Goal: Task Accomplishment & Management: Use online tool/utility

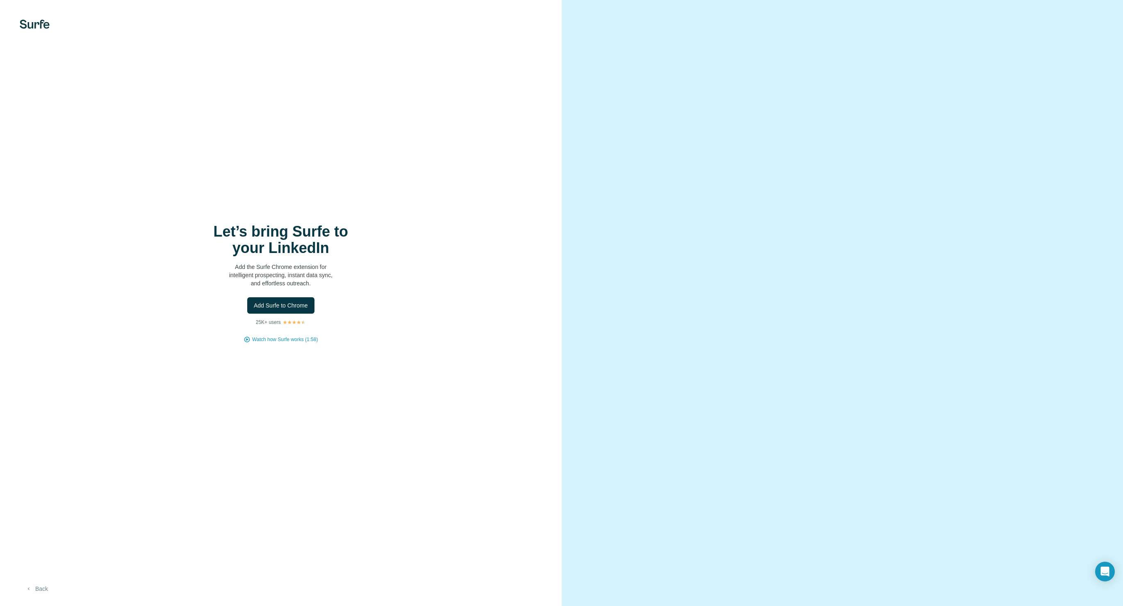
click at [44, 586] on button "Back" at bounding box center [37, 588] width 34 height 15
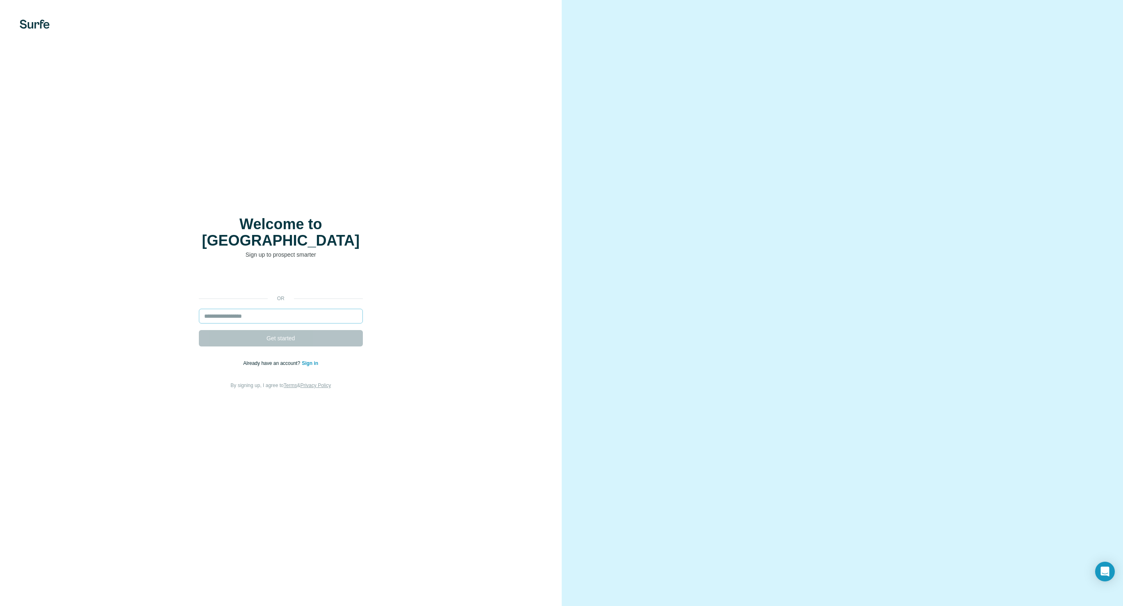
click at [264, 309] on input "email" at bounding box center [281, 316] width 164 height 15
type input "**********"
click at [199, 330] on button "Get started" at bounding box center [281, 338] width 164 height 16
click at [261, 334] on button "Get started" at bounding box center [281, 338] width 164 height 16
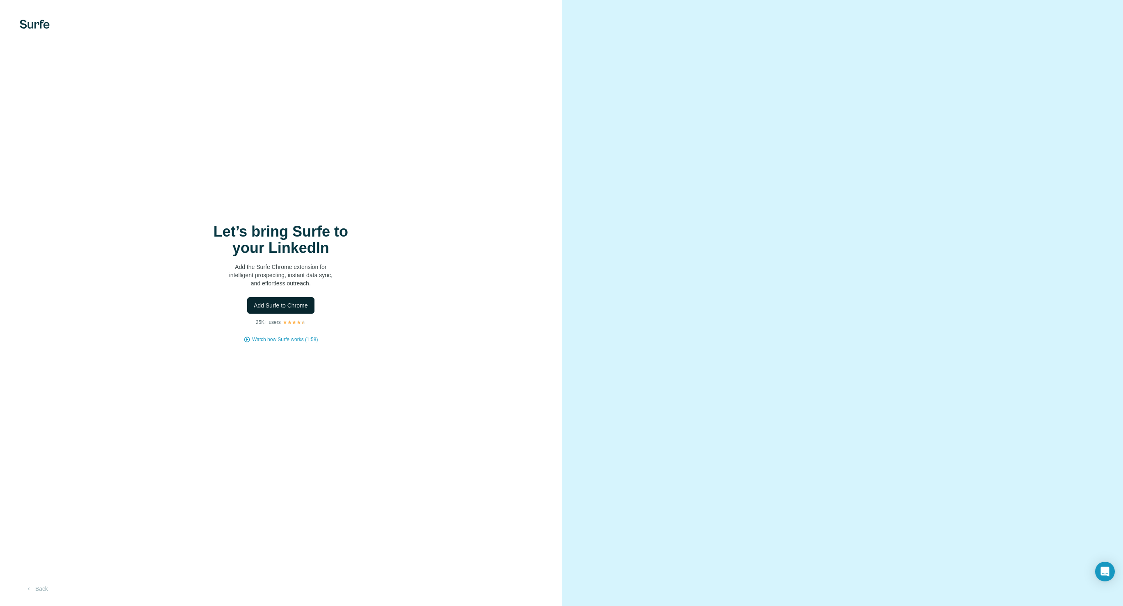
click at [269, 309] on button "Add Surfe to Chrome" at bounding box center [280, 305] width 67 height 16
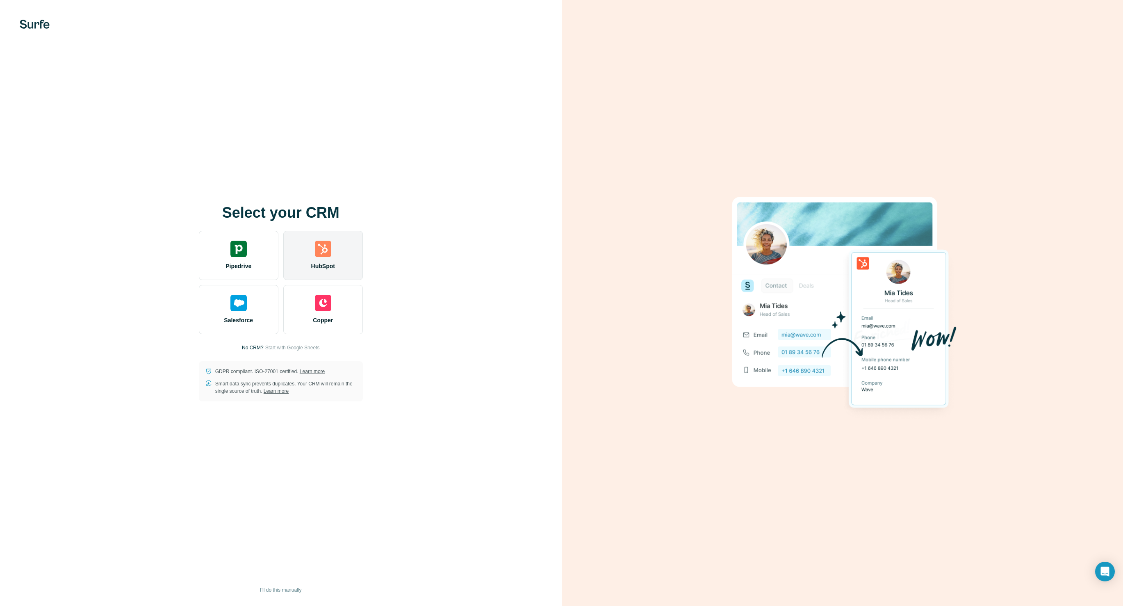
click at [319, 257] on img at bounding box center [323, 249] width 16 height 16
click at [317, 263] on span "HubSpot" at bounding box center [323, 266] width 24 height 8
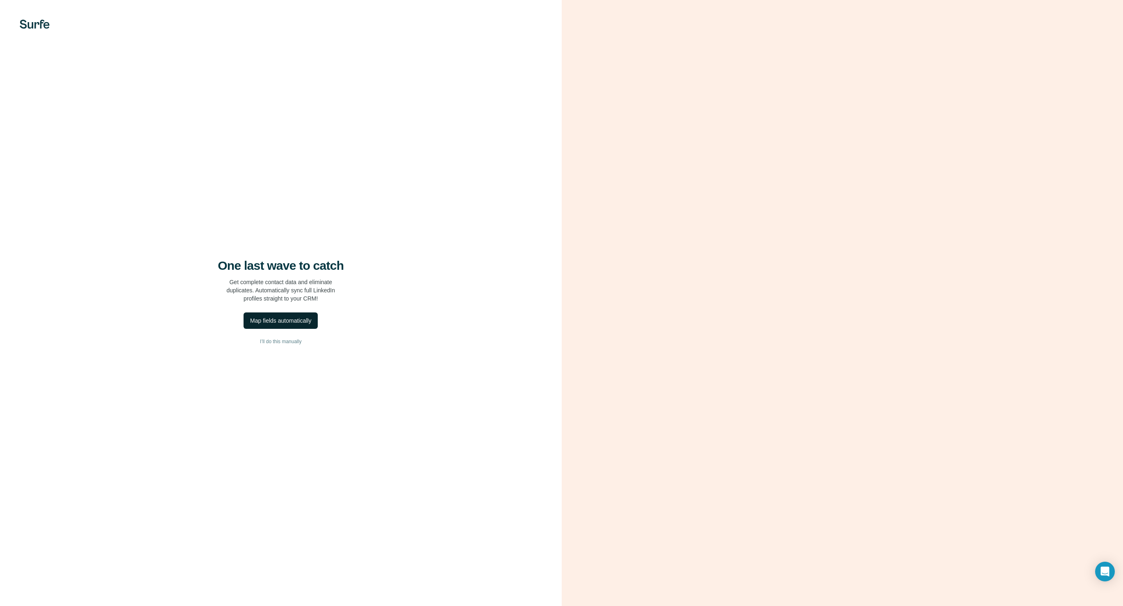
click at [289, 320] on div "Map fields automatically" at bounding box center [280, 320] width 61 height 8
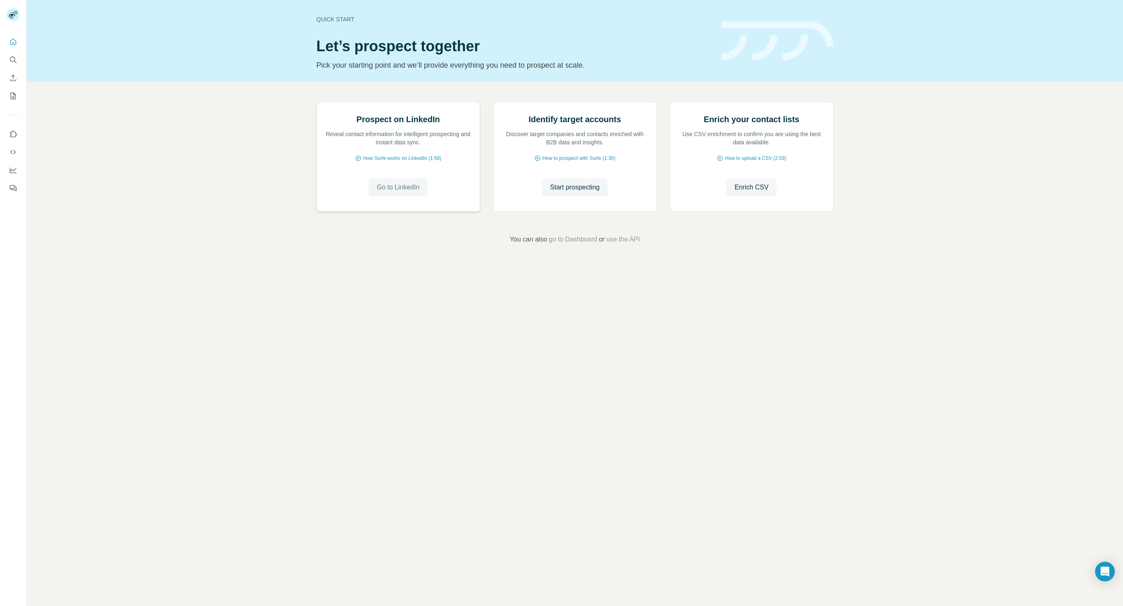
click at [393, 183] on span "Go to LinkedIn" at bounding box center [398, 187] width 43 height 10
click at [388, 186] on span "Go to LinkedIn" at bounding box center [398, 187] width 43 height 10
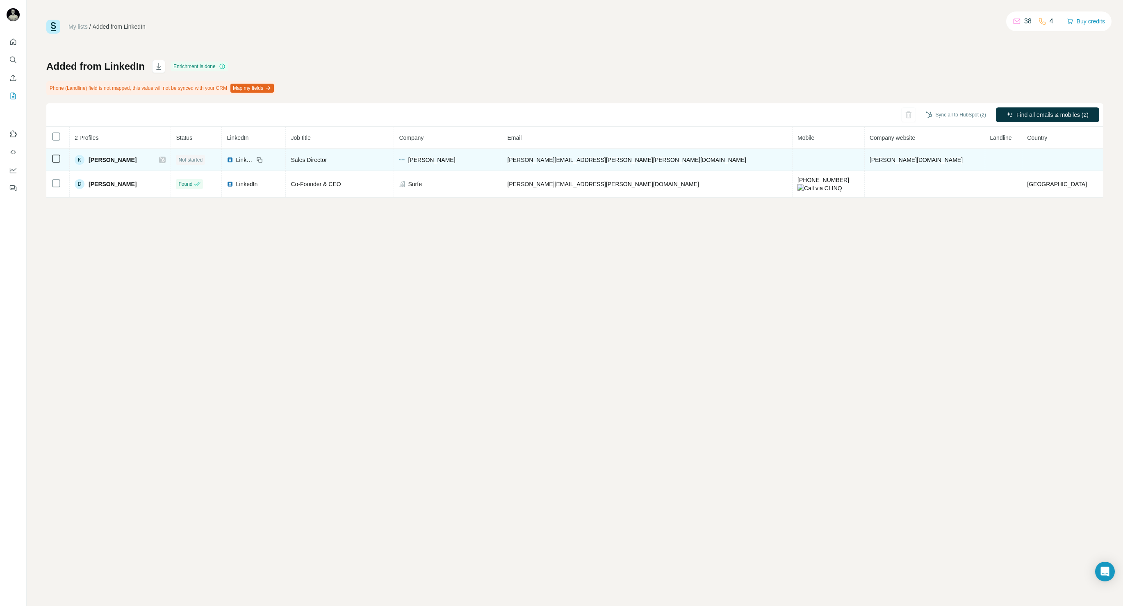
click at [136, 159] on span "[PERSON_NAME]" at bounding box center [113, 160] width 48 height 8
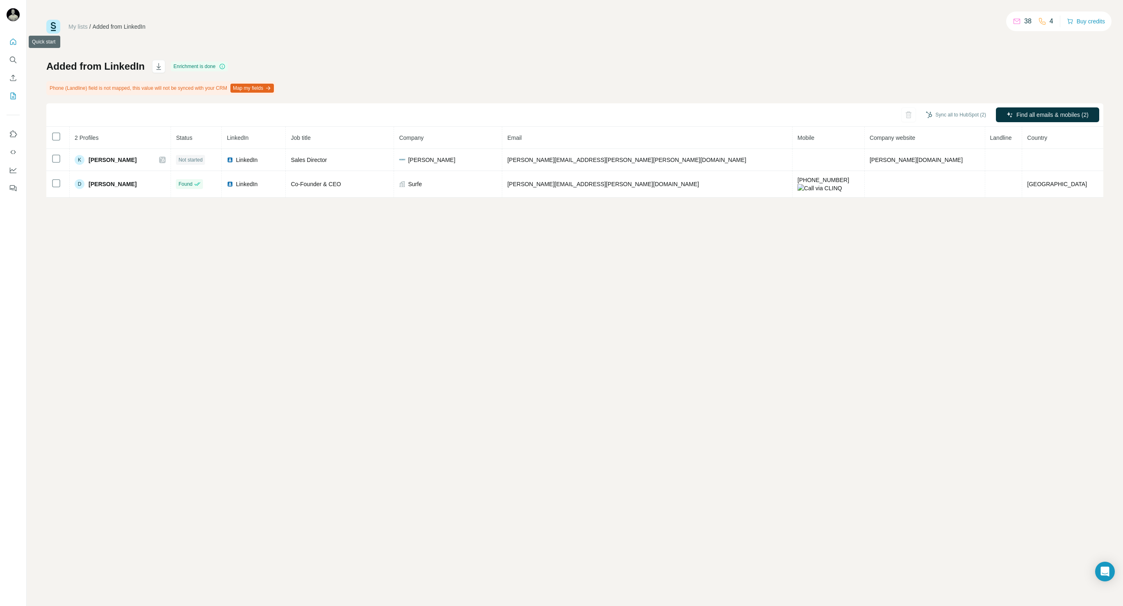
click at [12, 38] on icon "Quick start" at bounding box center [13, 42] width 8 height 8
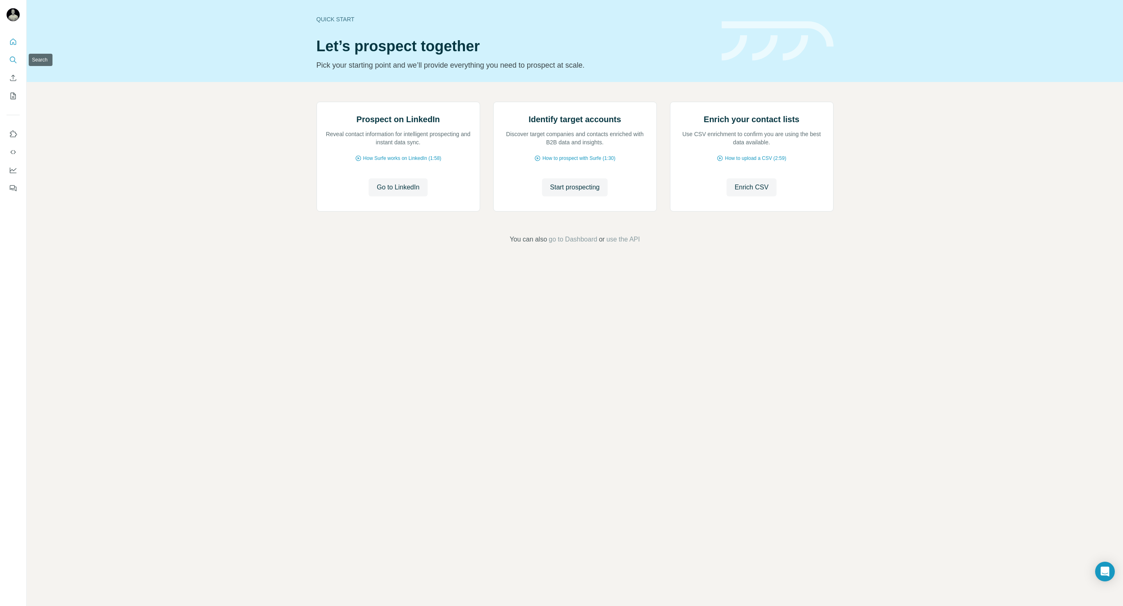
click at [7, 60] on button "Search" at bounding box center [13, 59] width 13 height 15
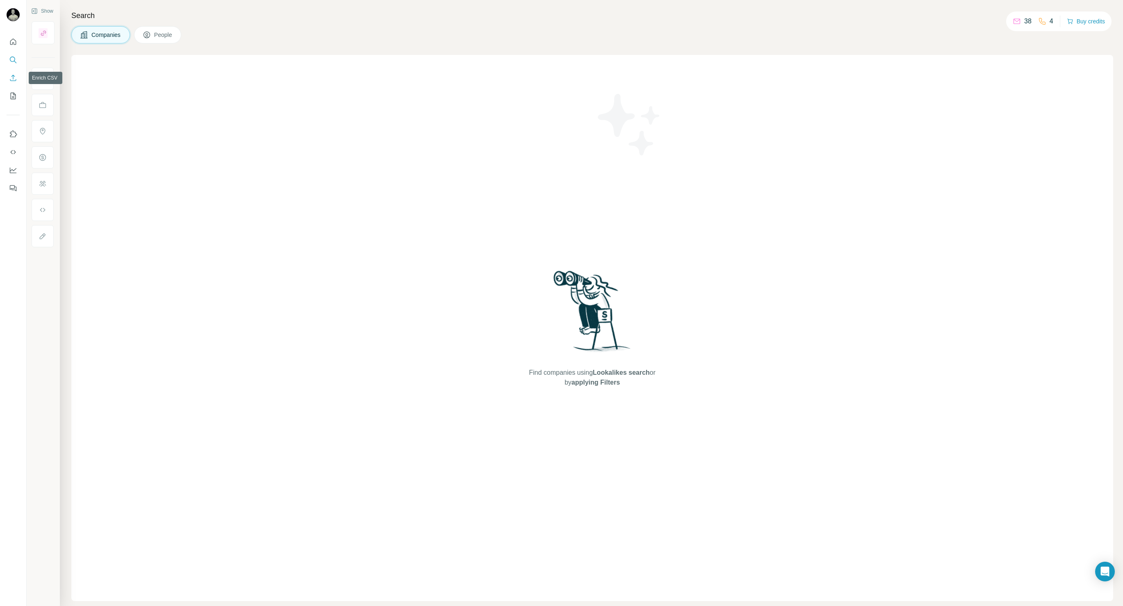
click at [9, 74] on button "Enrich CSV" at bounding box center [13, 77] width 13 height 15
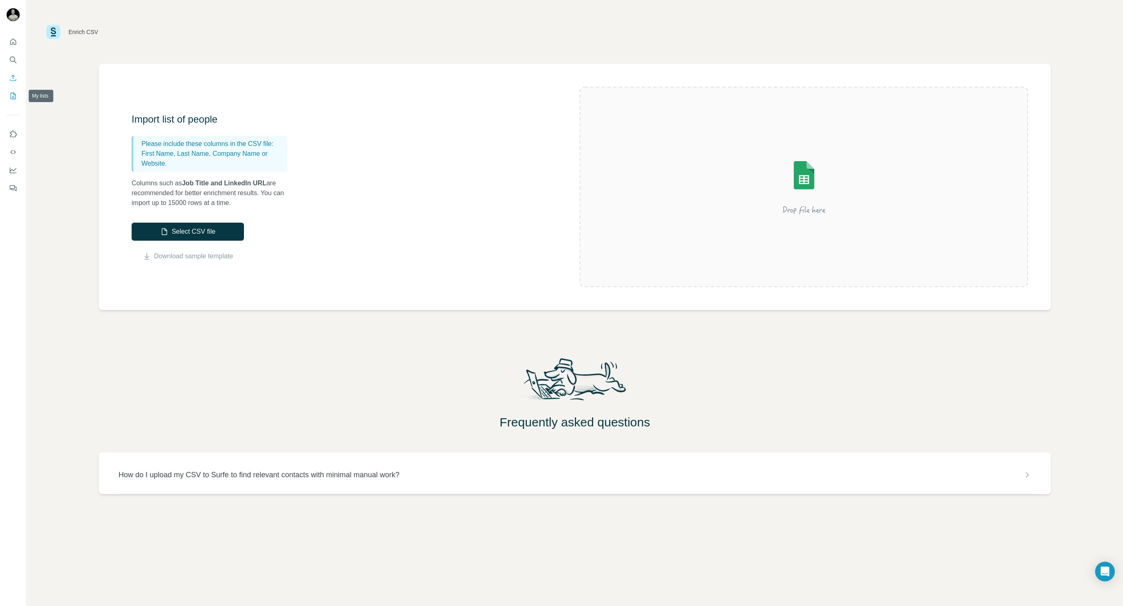
click at [15, 101] on button "My lists" at bounding box center [13, 96] width 13 height 15
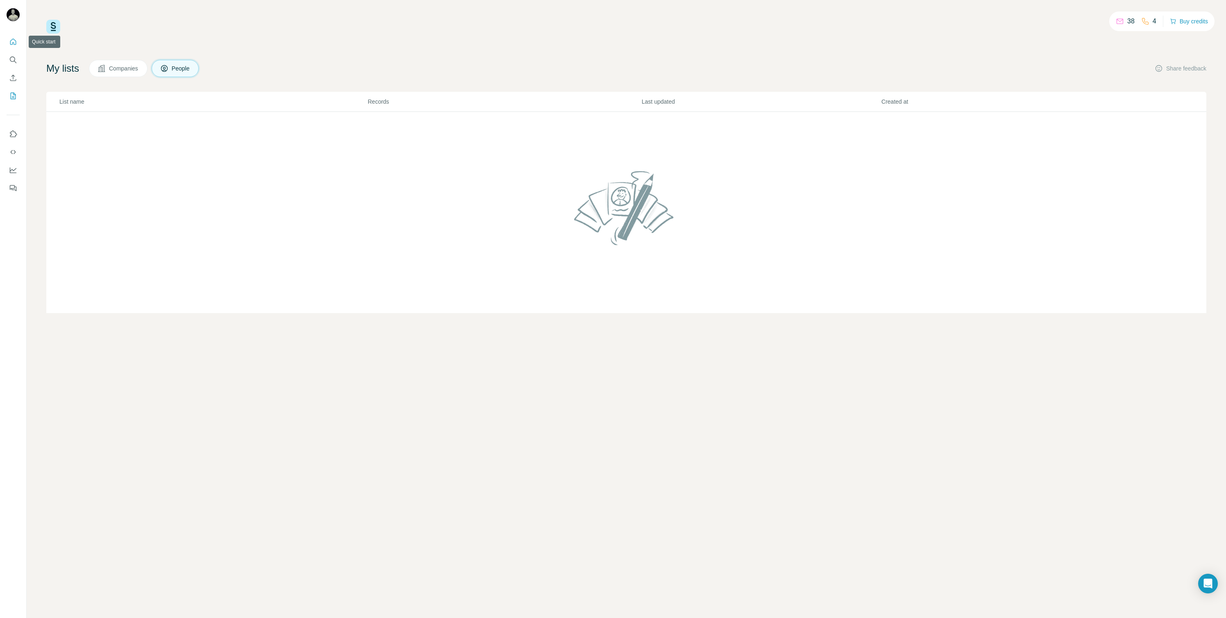
click at [14, 41] on icon "Quick start" at bounding box center [13, 42] width 8 height 8
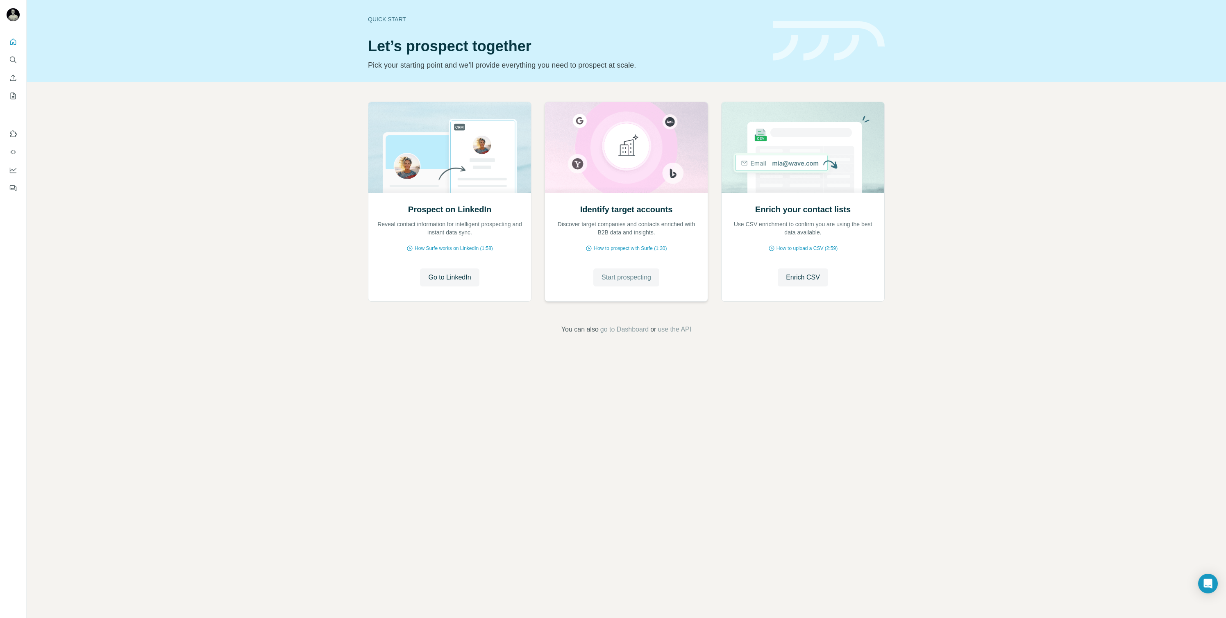
click at [625, 278] on span "Start prospecting" at bounding box center [627, 278] width 50 height 10
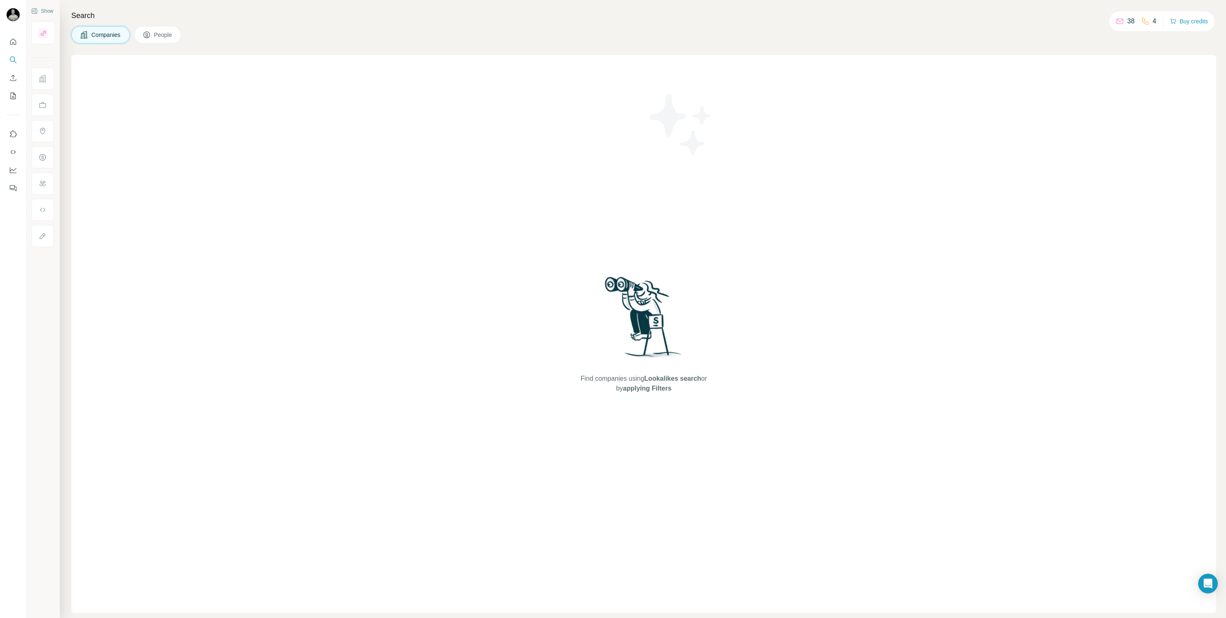
click at [656, 383] on span "Find companies using Lookalikes search or by applying Filters" at bounding box center [643, 384] width 131 height 20
click at [647, 335] on img at bounding box center [643, 320] width 85 height 91
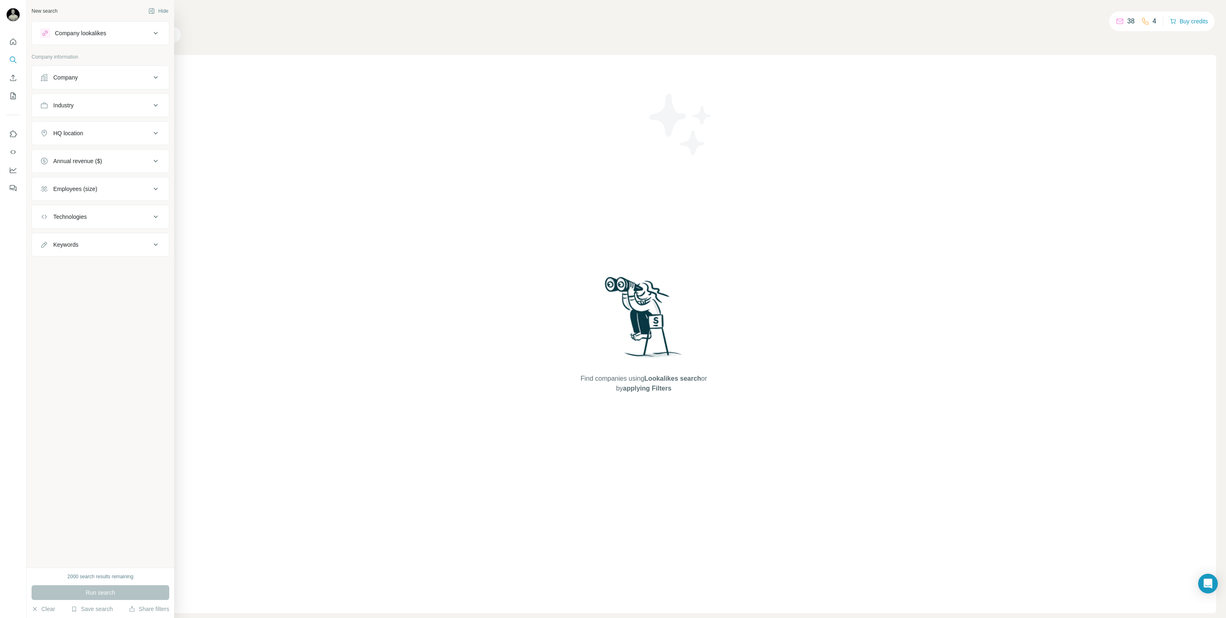
click at [117, 27] on button "Company lookalikes" at bounding box center [100, 33] width 137 height 20
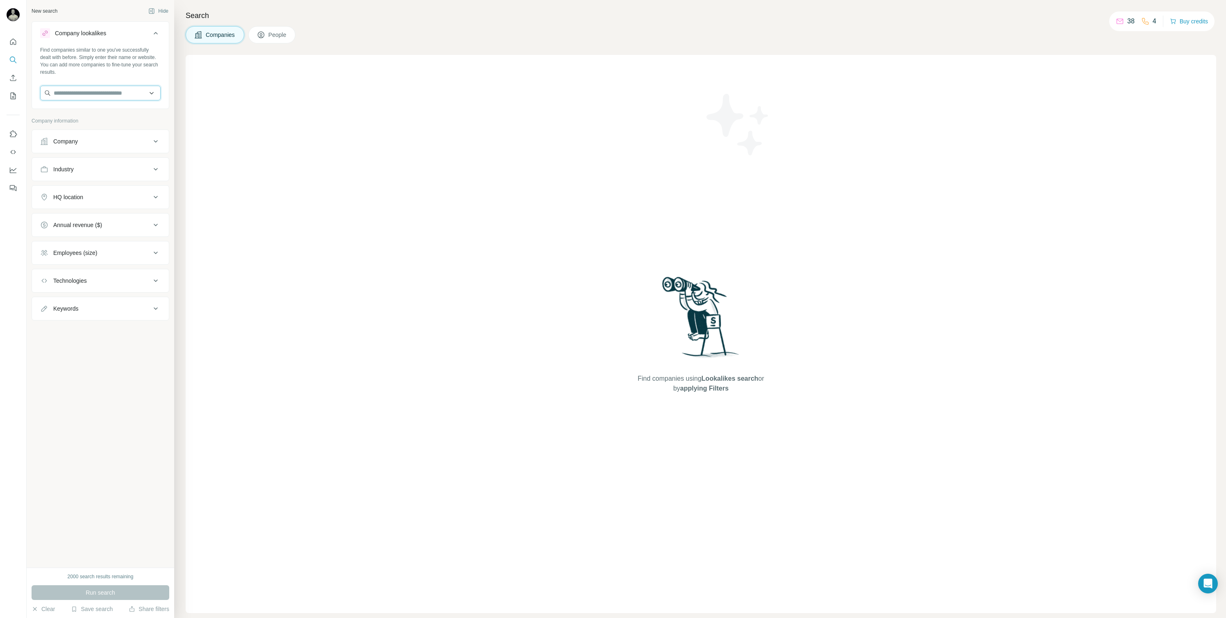
click at [95, 98] on input "text" at bounding box center [100, 93] width 120 height 15
type input "*******"
type input "**********"
click at [94, 110] on p "Royal Koopmans" at bounding box center [86, 111] width 44 height 8
click at [105, 598] on button "Run search" at bounding box center [101, 592] width 138 height 15
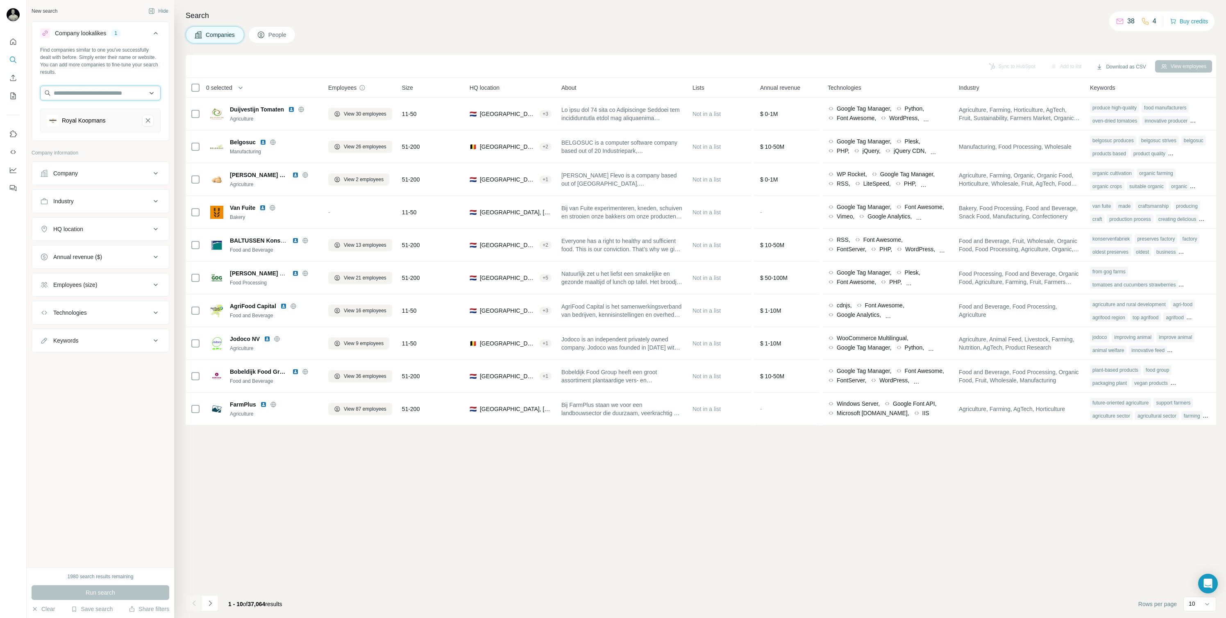
click at [135, 98] on input "text" at bounding box center [100, 93] width 120 height 15
type input "*****"
click at [93, 115] on div "Brata [DOMAIN_NAME]" at bounding box center [100, 115] width 116 height 22
click at [94, 97] on input "text" at bounding box center [100, 93] width 120 height 15
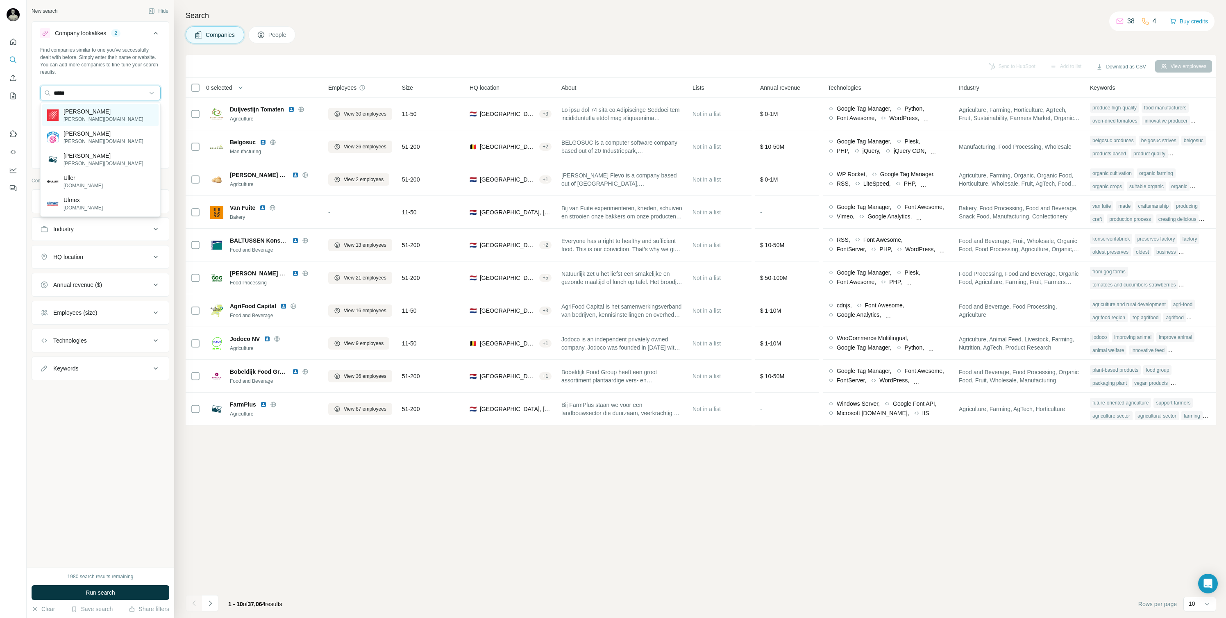
type input "*****"
click at [106, 115] on div "Ulmer [DOMAIN_NAME]" at bounding box center [100, 115] width 116 height 22
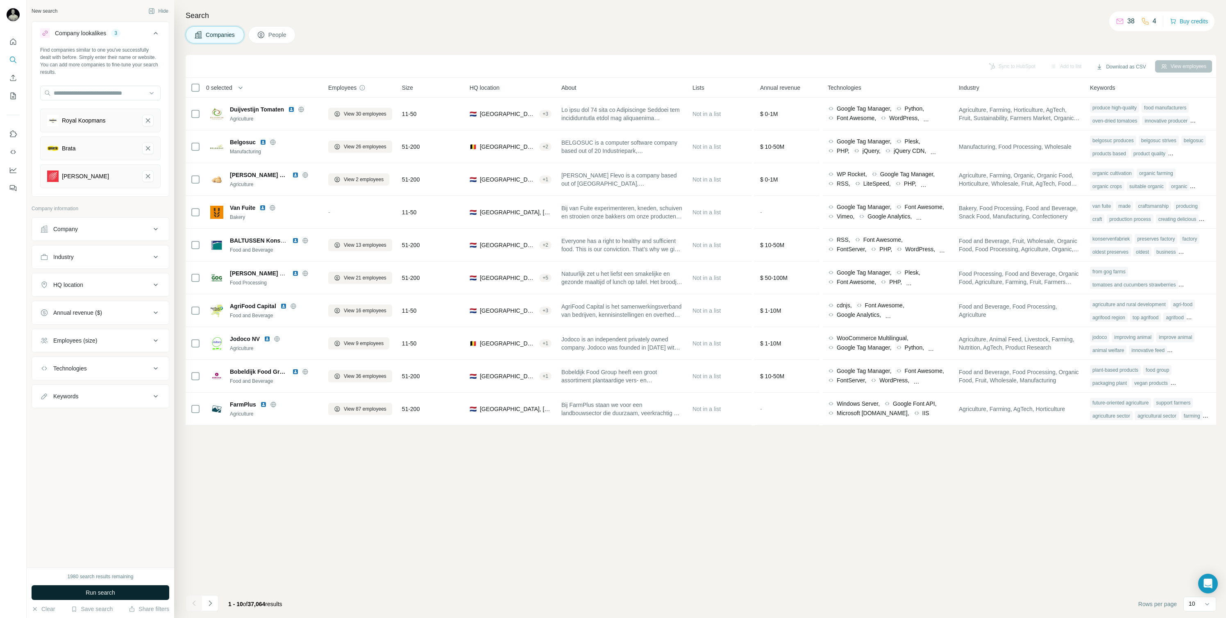
click at [102, 589] on span "Run search" at bounding box center [101, 593] width 30 height 8
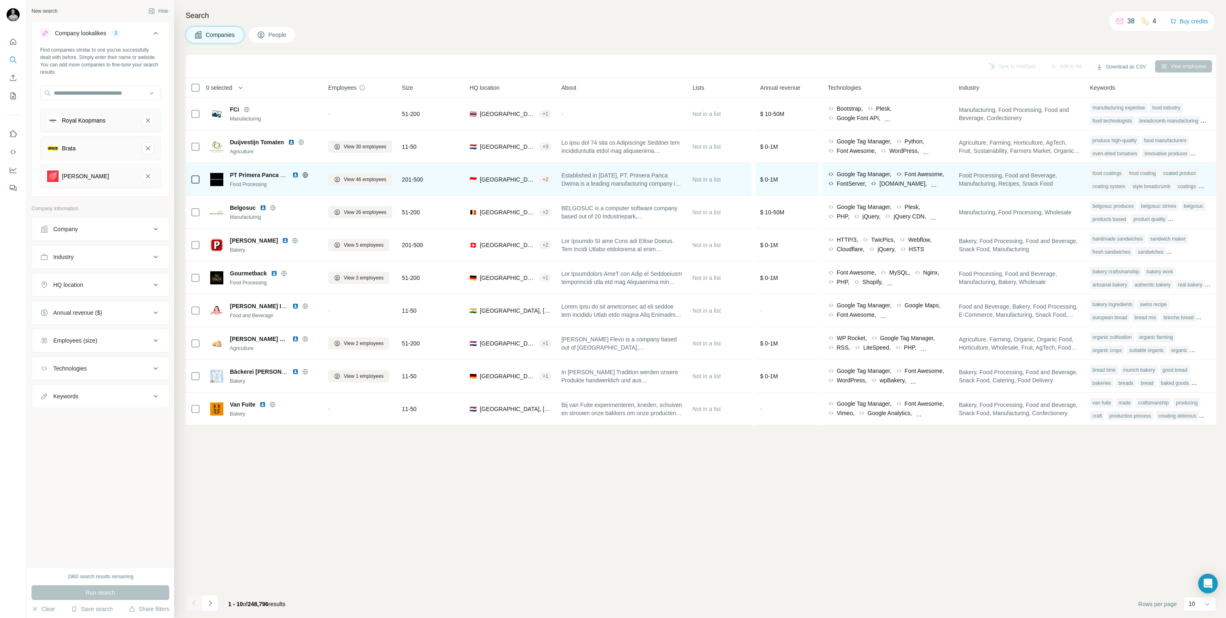
click at [305, 175] on icon at bounding box center [304, 175] width 5 height 0
click at [295, 175] on img at bounding box center [295, 175] width 7 height 7
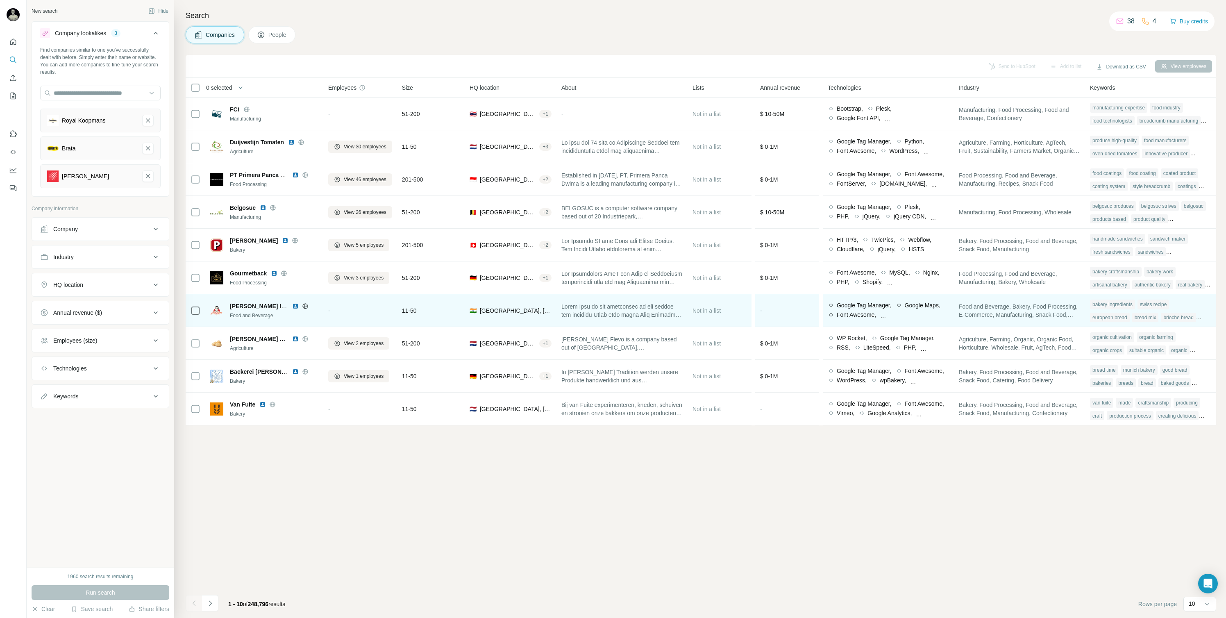
click at [295, 305] on img at bounding box center [295, 306] width 7 height 7
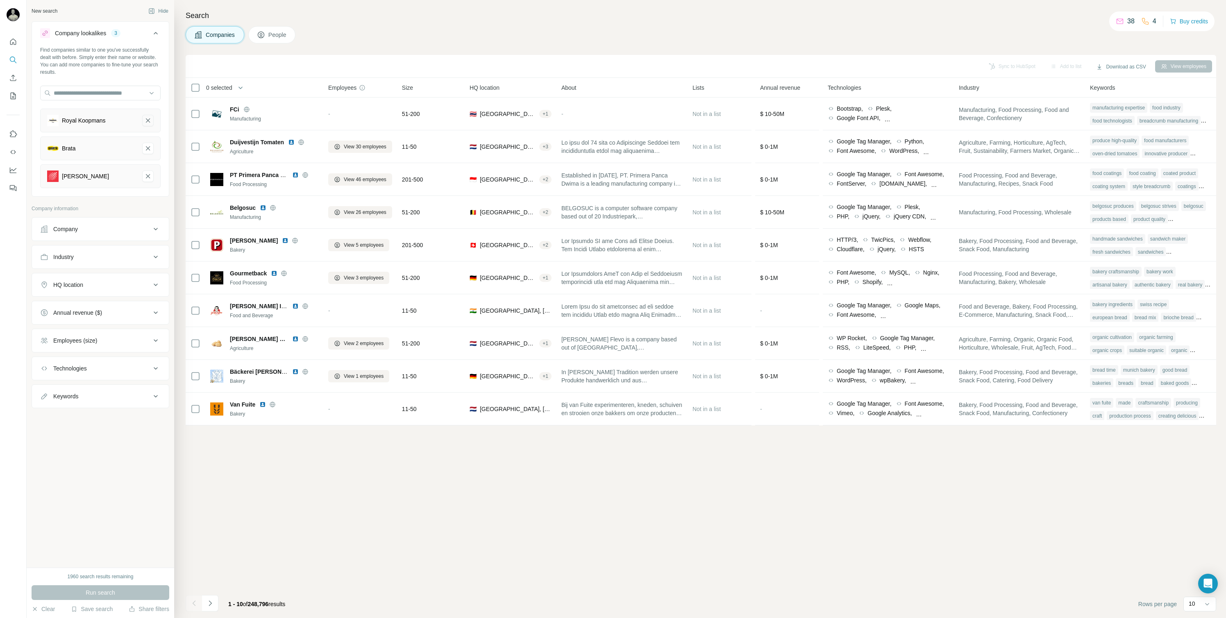
click at [149, 117] on icon "Royal Koopmans-remove-button" at bounding box center [147, 120] width 7 height 8
click at [100, 595] on span "Run search" at bounding box center [101, 593] width 30 height 8
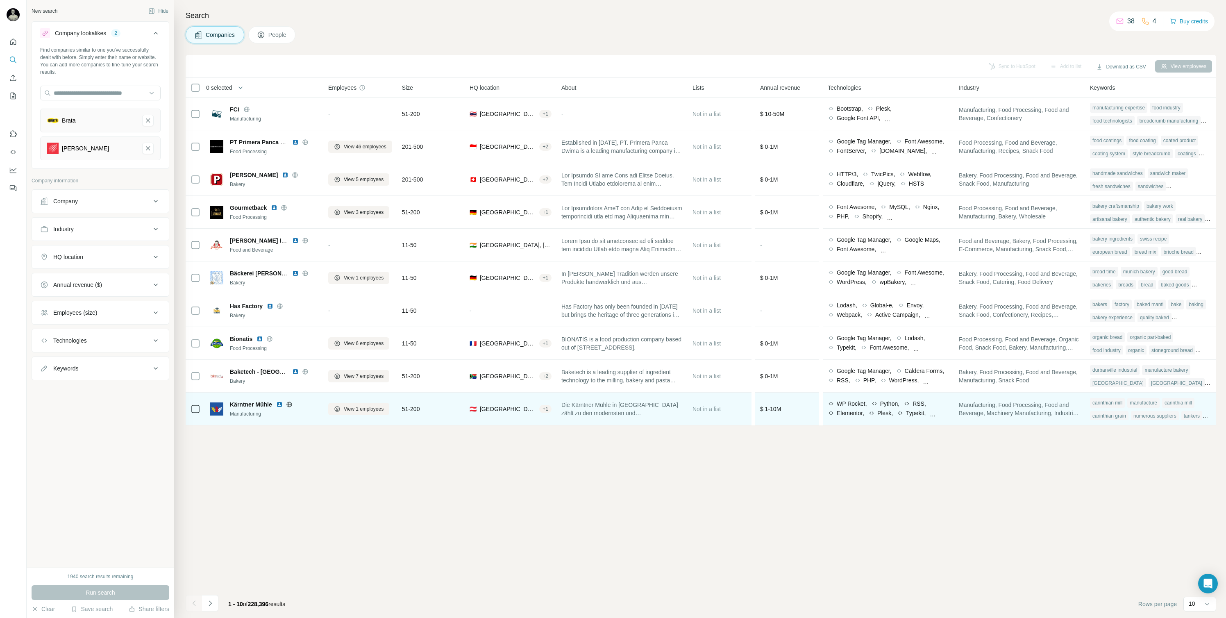
click at [280, 404] on img at bounding box center [279, 404] width 7 height 7
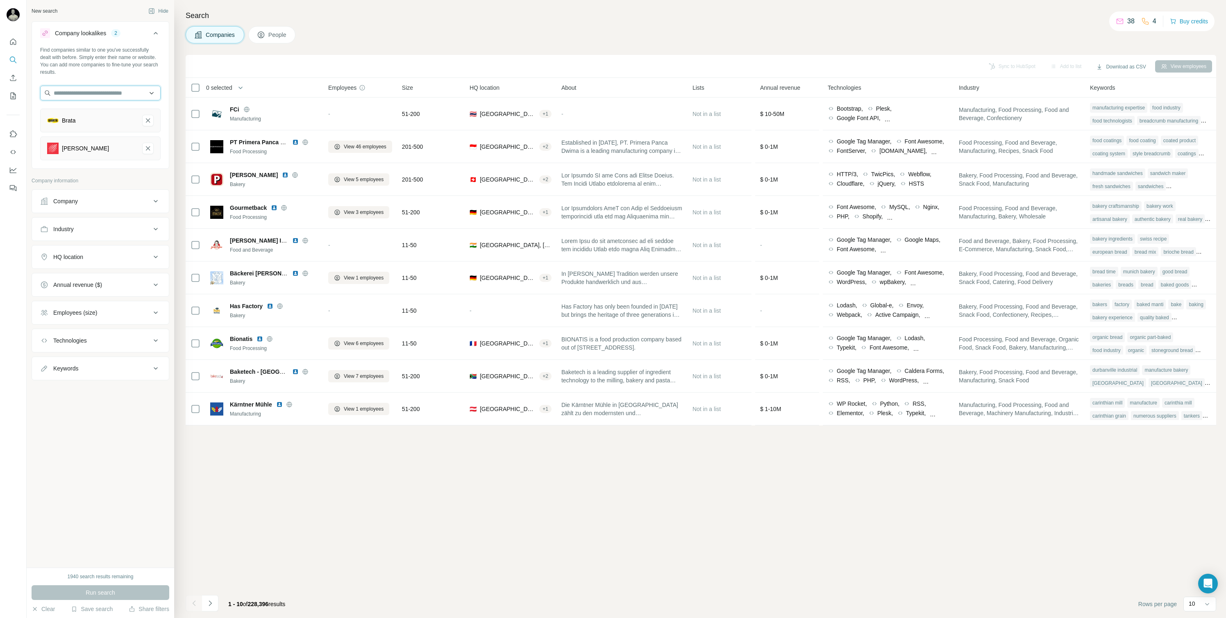
click at [120, 96] on input "text" at bounding box center [100, 93] width 120 height 15
type input "**********"
click at [89, 116] on p "[PERSON_NAME][DOMAIN_NAME]" at bounding box center [104, 119] width 80 height 7
click at [114, 587] on button "Run search" at bounding box center [101, 592] width 138 height 15
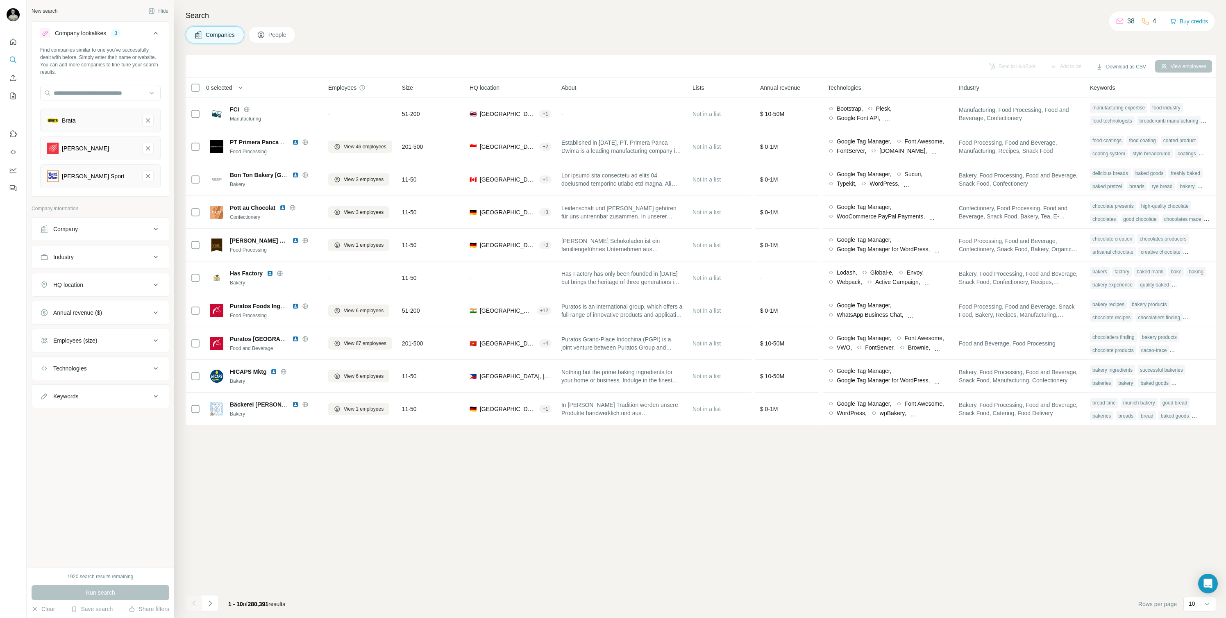
click at [275, 38] on span "People" at bounding box center [277, 35] width 19 height 8
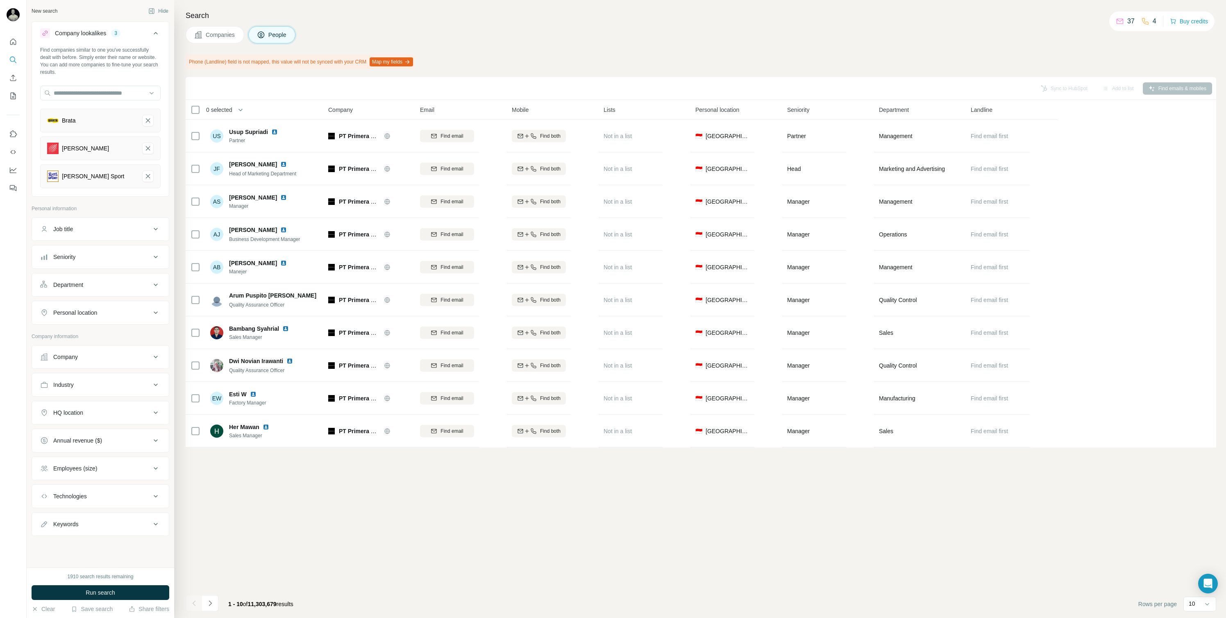
click at [211, 37] on span "Companies" at bounding box center [221, 35] width 30 height 8
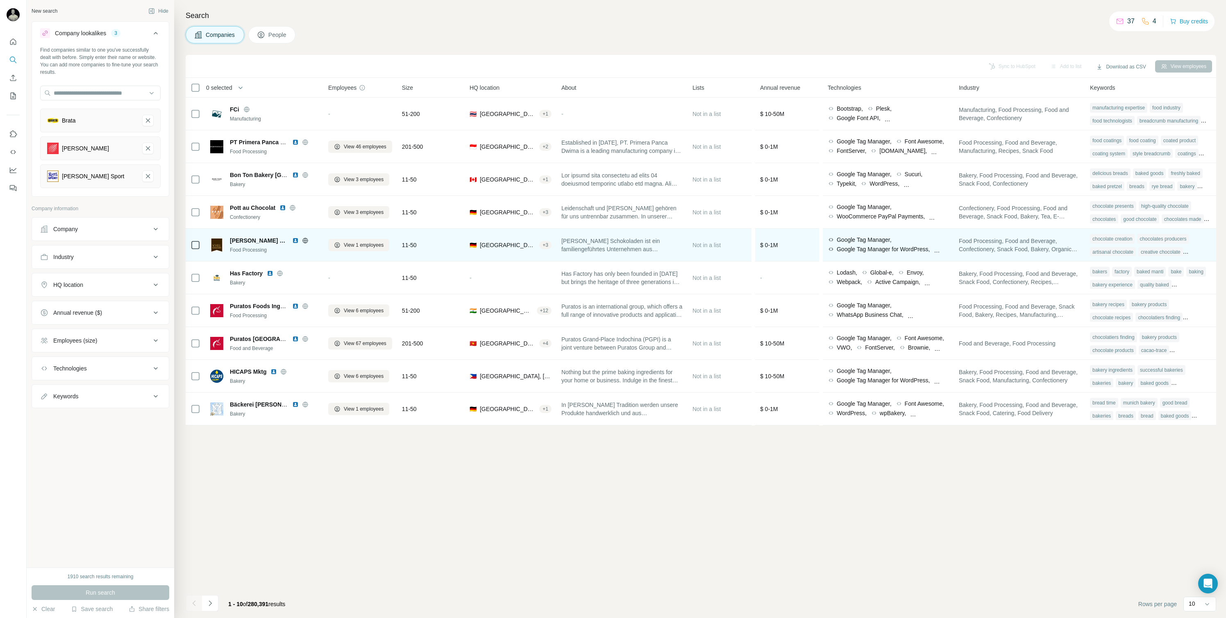
click at [293, 239] on img at bounding box center [295, 240] width 7 height 7
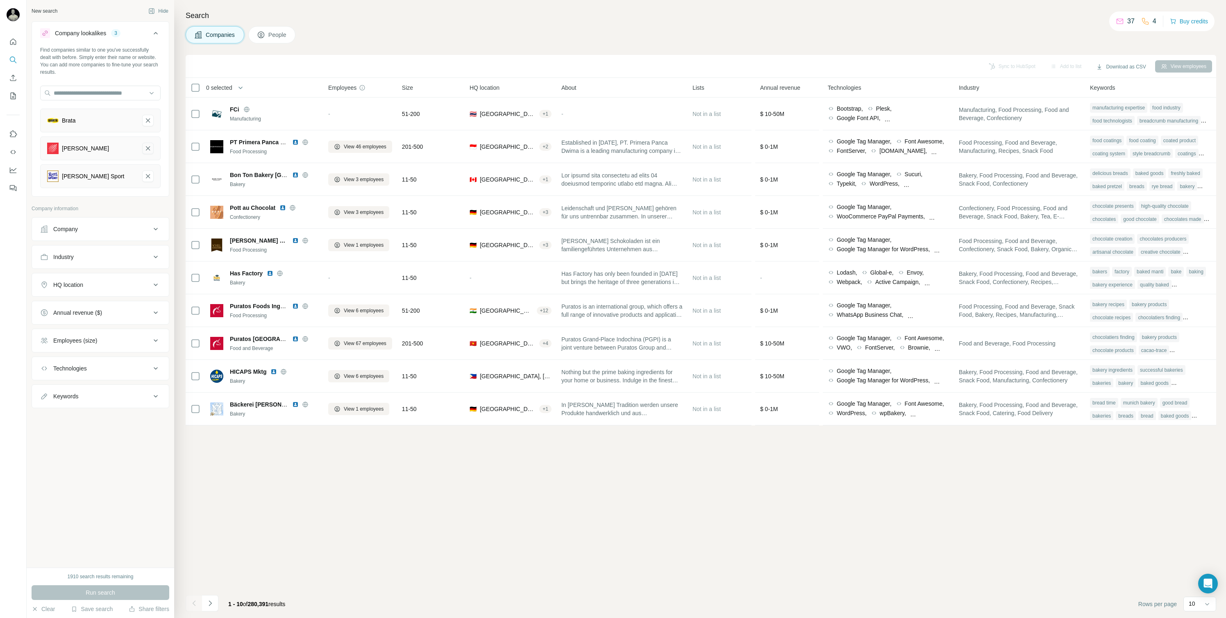
click at [150, 149] on icon "Ulmer-remove-button" at bounding box center [147, 148] width 7 height 8
click at [99, 596] on span "Run search" at bounding box center [101, 593] width 30 height 8
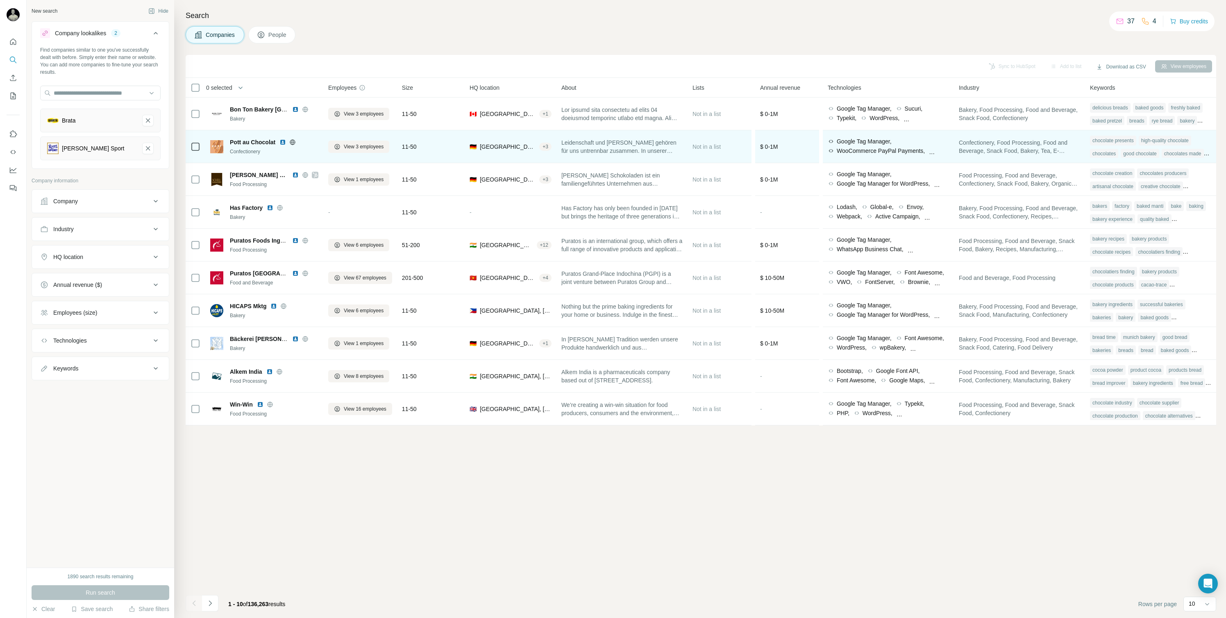
click at [282, 141] on img at bounding box center [283, 142] width 7 height 7
